Goal: Information Seeking & Learning: Check status

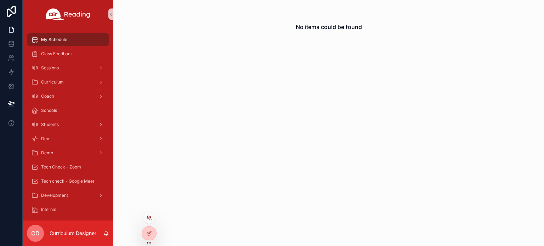
click at [148, 219] on icon at bounding box center [148, 219] width 3 height 1
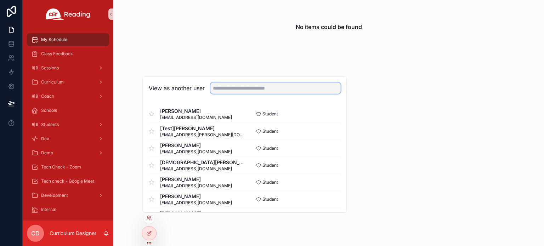
click at [253, 88] on input "text" at bounding box center [275, 87] width 130 height 11
click at [256, 90] on input "text" at bounding box center [275, 87] width 130 height 11
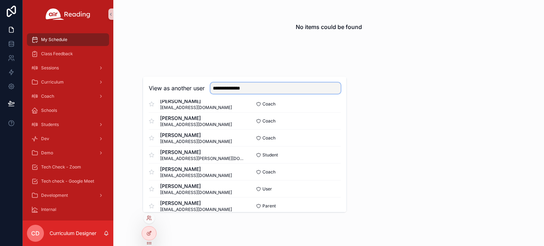
scroll to position [62, 0]
type input "**********"
click at [329, 172] on button "Select" at bounding box center [331, 171] width 18 height 10
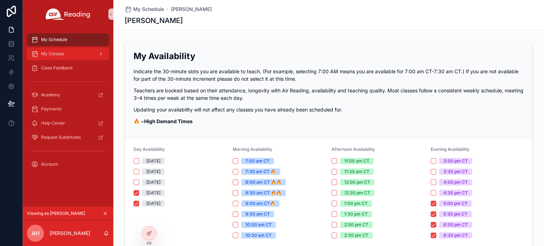
click at [64, 55] on span "My Classes" at bounding box center [52, 54] width 23 height 6
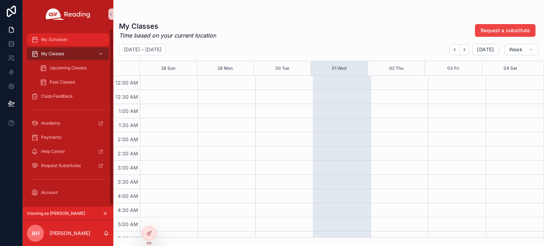
click at [58, 44] on div "My Schedule" at bounding box center [68, 39] width 74 height 11
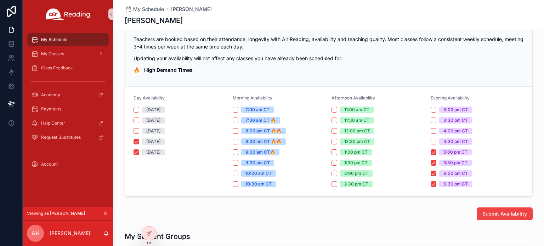
scroll to position [51, 0]
click at [46, 51] on span "My Classes" at bounding box center [52, 54] width 23 height 6
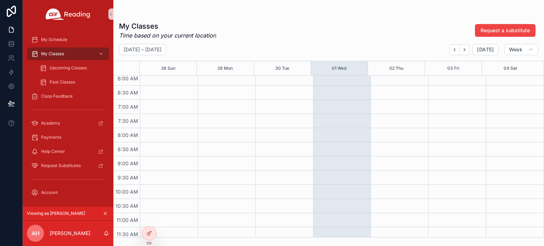
scroll to position [183, 0]
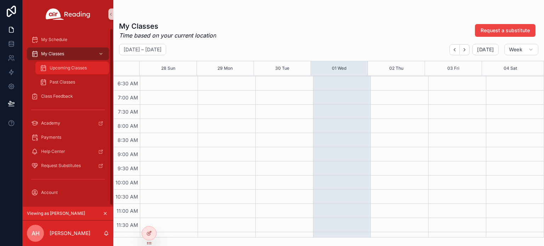
click at [55, 65] on div "Upcoming Classes" at bounding box center [72, 67] width 65 height 11
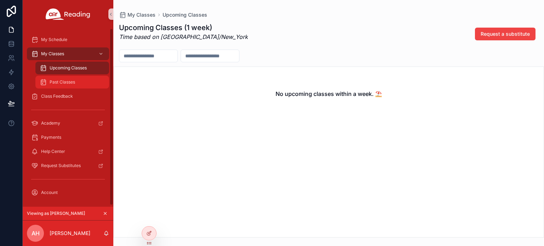
click at [71, 81] on span "Past Classes" at bounding box center [62, 82] width 25 height 6
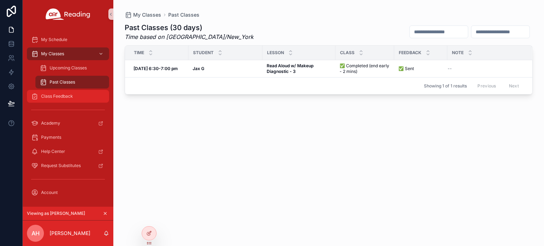
click at [60, 94] on span "Class Feedback" at bounding box center [57, 96] width 32 height 6
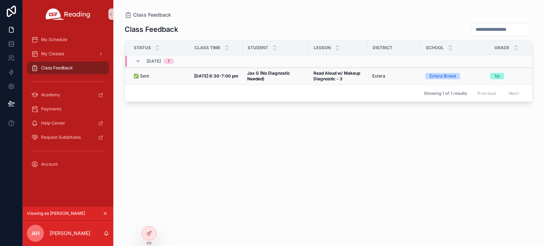
click at [223, 74] on strong "[DATE] 6:30-7:00 pm" at bounding box center [216, 75] width 44 height 5
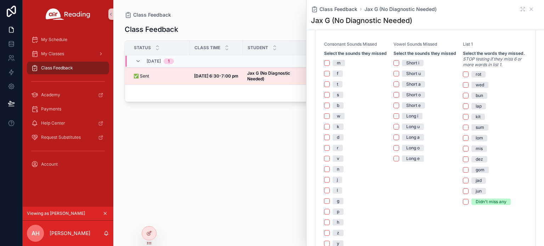
scroll to position [700, 0]
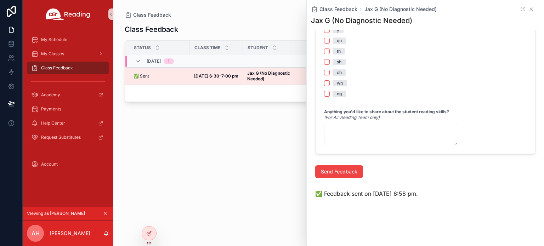
click at [528, 11] on icon "scrollable content" at bounding box center [531, 9] width 6 height 6
